Goal: Find specific page/section: Locate a particular part of the current website

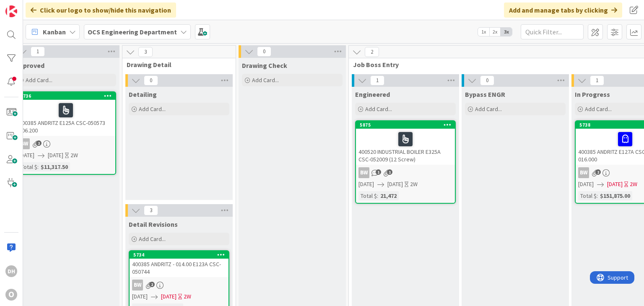
scroll to position [0, 888]
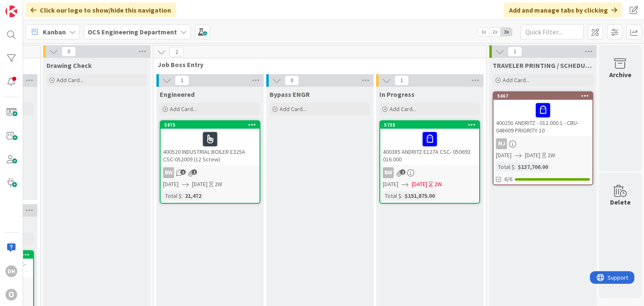
click at [409, 155] on div "400385 ANDRITZ E127A CSC- 050693 016.000" at bounding box center [429, 147] width 99 height 36
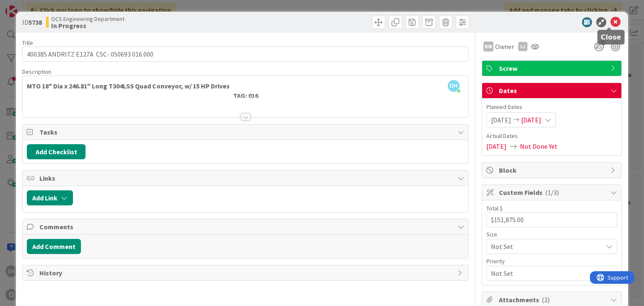
click at [611, 20] on icon at bounding box center [616, 22] width 10 height 10
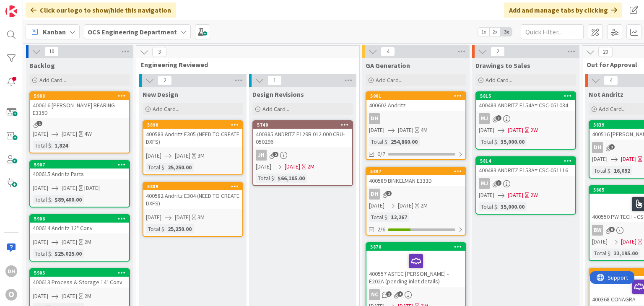
scroll to position [0, 154]
